Goal: Task Accomplishment & Management: Use online tool/utility

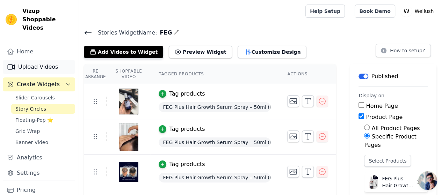
click at [42, 60] on link "Upload Videos" at bounding box center [39, 67] width 72 height 14
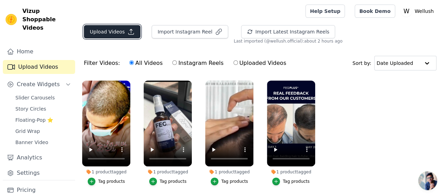
click at [118, 34] on button "Upload Videos" at bounding box center [112, 31] width 57 height 13
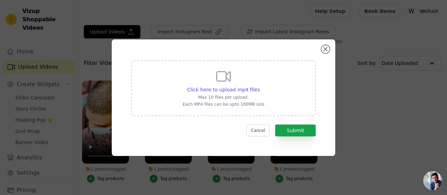
click at [249, 95] on p "Max 10 files per upload." at bounding box center [224, 98] width 82 height 6
click at [259, 86] on input "Click here to upload mp4 files Max 10 files per upload. Each MP4 files can be u…" at bounding box center [259, 86] width 0 height 0
type input "C:\fakepath\Height grow video 1.mp4"
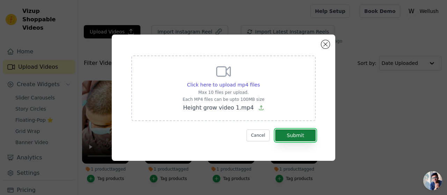
click at [300, 135] on button "Submit" at bounding box center [295, 136] width 41 height 12
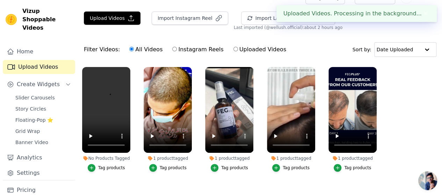
scroll to position [23, 0]
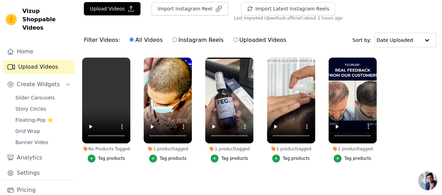
click at [111, 156] on div "Tag products" at bounding box center [111, 159] width 27 height 6
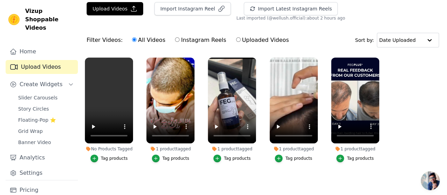
scroll to position [0, 0]
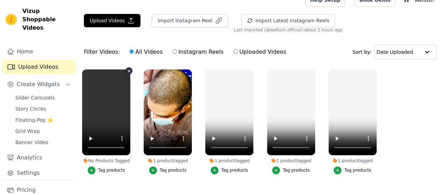
scroll to position [23, 0]
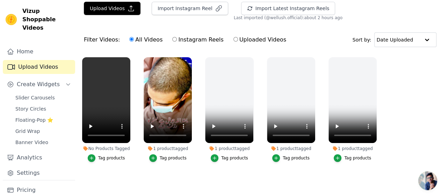
click at [106, 155] on div "Tag products" at bounding box center [111, 158] width 27 height 6
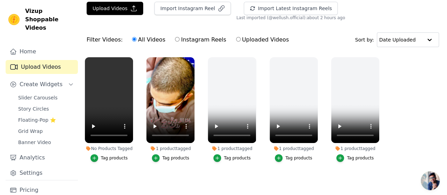
scroll to position [0, 0]
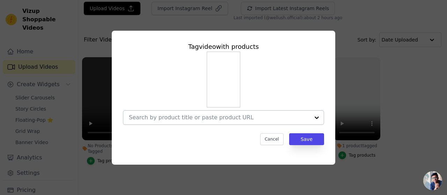
click at [261, 119] on input "No Products Tagged Tag video with products Cancel Save Tag products" at bounding box center [219, 117] width 181 height 7
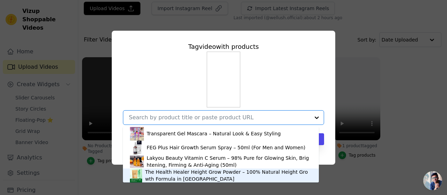
click at [241, 176] on div "The Health Healer Height Grow Powder – 100% Natural Height Growth Formula in [G…" at bounding box center [228, 176] width 167 height 14
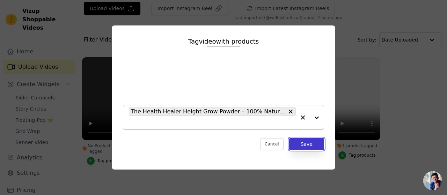
click at [302, 145] on button "Save" at bounding box center [306, 144] width 35 height 12
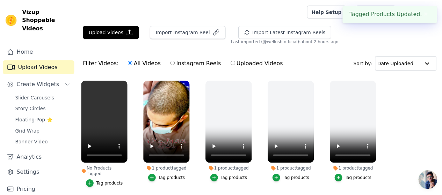
scroll to position [23, 0]
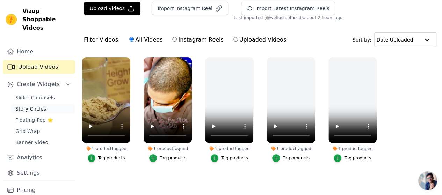
click at [36, 105] on span "Story Circles" at bounding box center [30, 108] width 31 height 7
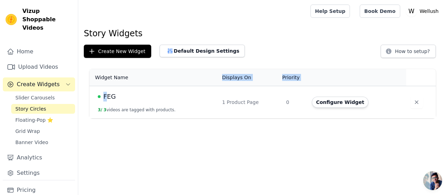
drag, startPoint x: 105, startPoint y: 97, endPoint x: 127, endPoint y: 82, distance: 26.1
click at [127, 82] on table "Widget Name Displays On Priority Actions FEG 3 / 3 videos are tagged with produ…" at bounding box center [262, 93] width 346 height 49
click at [143, 118] on html "Vizup Shoppable Videos Home Upload Videos Create Widgets Slider Carousels Story…" at bounding box center [223, 59] width 447 height 118
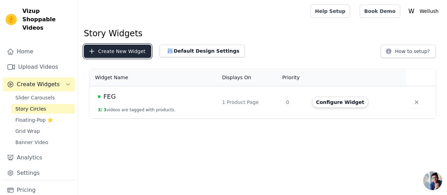
click at [130, 52] on button "Create New Widget" at bounding box center [117, 51] width 67 height 13
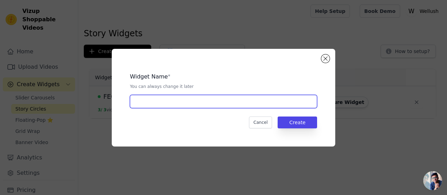
click at [196, 105] on input "text" at bounding box center [223, 101] width 187 height 13
type input "Height Grow powder"
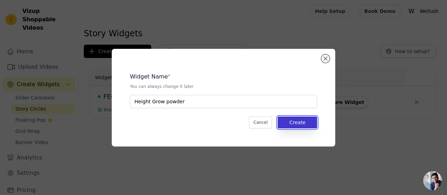
click at [298, 117] on button "Create" at bounding box center [297, 123] width 39 height 12
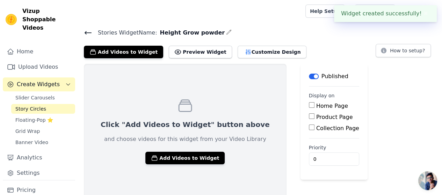
scroll to position [2, 0]
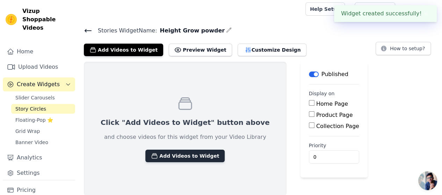
click at [190, 155] on button "Add Videos to Widget" at bounding box center [184, 156] width 79 height 13
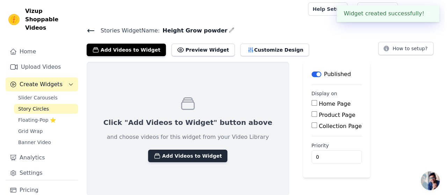
scroll to position [0, 0]
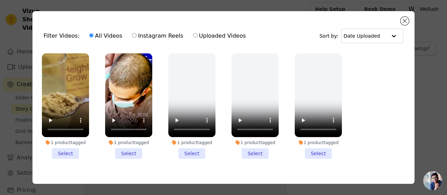
click at [68, 150] on li "1 product tagged Select" at bounding box center [65, 105] width 47 height 105
click at [0, 0] on input "1 product tagged Select" at bounding box center [0, 0] width 0 height 0
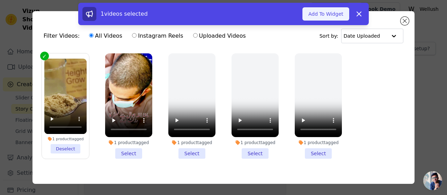
click at [329, 16] on button "Add To Widget" at bounding box center [325, 13] width 47 height 13
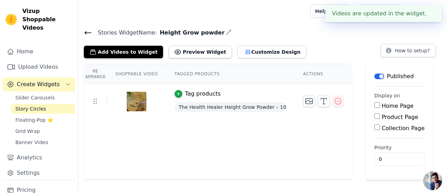
click at [374, 118] on input "Product Page" at bounding box center [377, 116] width 6 height 6
checkbox input "true"
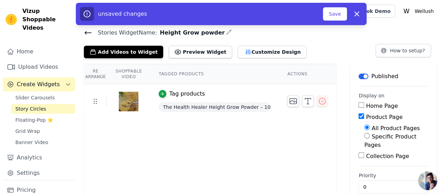
click at [392, 134] on label "Specific Product Pages" at bounding box center [390, 140] width 52 height 15
click at [369, 134] on input "Specific Product Pages" at bounding box center [367, 136] width 6 height 6
radio input "true"
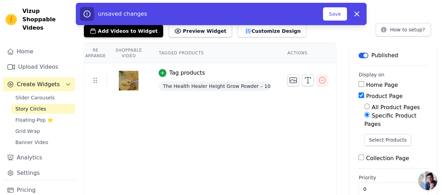
scroll to position [23, 0]
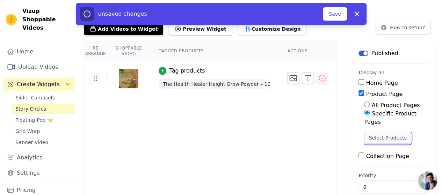
click at [393, 138] on button "Select Products" at bounding box center [387, 138] width 47 height 12
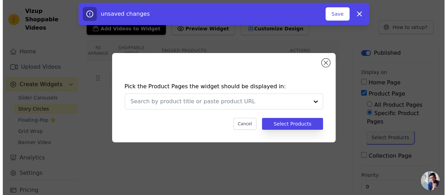
scroll to position [0, 0]
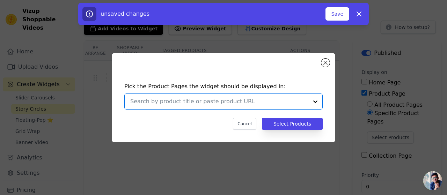
click at [265, 100] on input "text" at bounding box center [219, 101] width 178 height 8
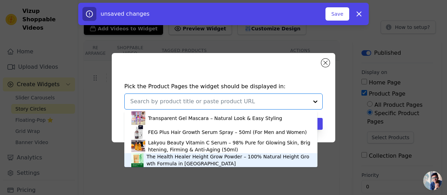
click at [248, 156] on div "The Health Healer Height Grow Powder – 100% Natural Height Growth Formula in [G…" at bounding box center [228, 160] width 164 height 14
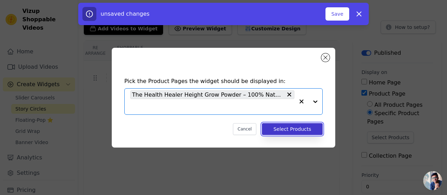
click at [300, 128] on button "Select Products" at bounding box center [292, 129] width 61 height 12
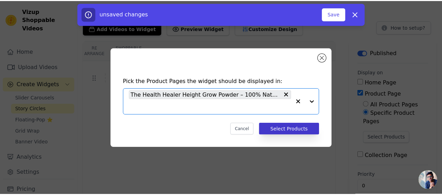
scroll to position [23, 0]
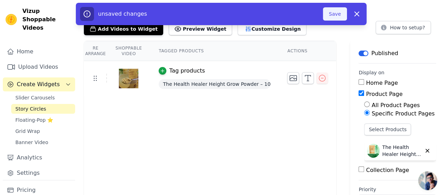
click at [338, 16] on button "Save" at bounding box center [335, 13] width 24 height 13
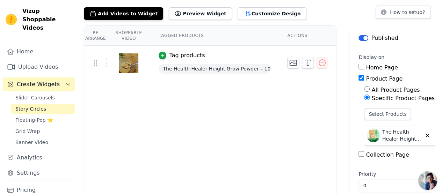
scroll to position [25, 0]
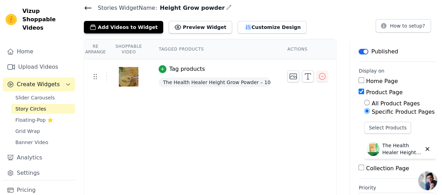
click at [293, 49] on th "Actions" at bounding box center [307, 49] width 57 height 20
click at [253, 29] on button "Customize Design" at bounding box center [271, 27] width 69 height 13
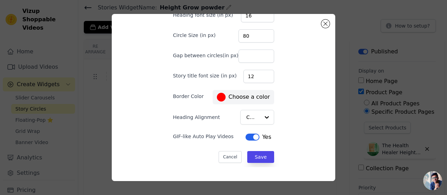
scroll to position [17, 0]
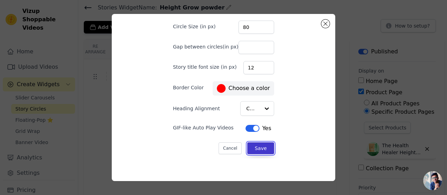
click at [254, 148] on button "Save" at bounding box center [260, 148] width 27 height 12
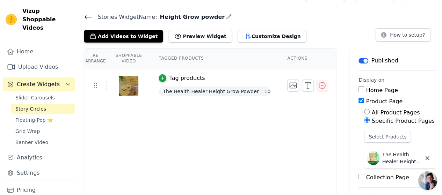
scroll to position [13, 0]
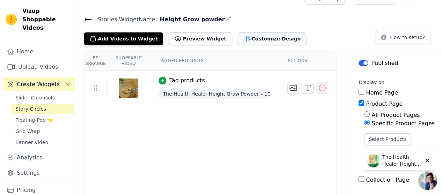
click at [248, 36] on button "Customize Design" at bounding box center [271, 38] width 69 height 13
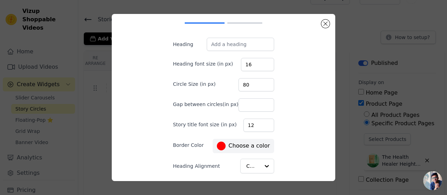
scroll to position [54, 0]
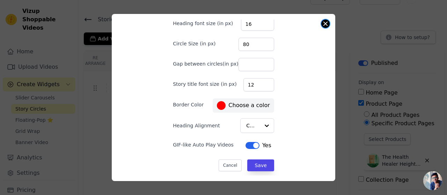
click at [327, 24] on button "Close modal" at bounding box center [325, 24] width 8 height 8
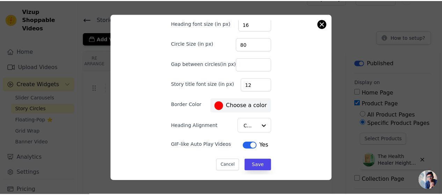
scroll to position [13, 0]
